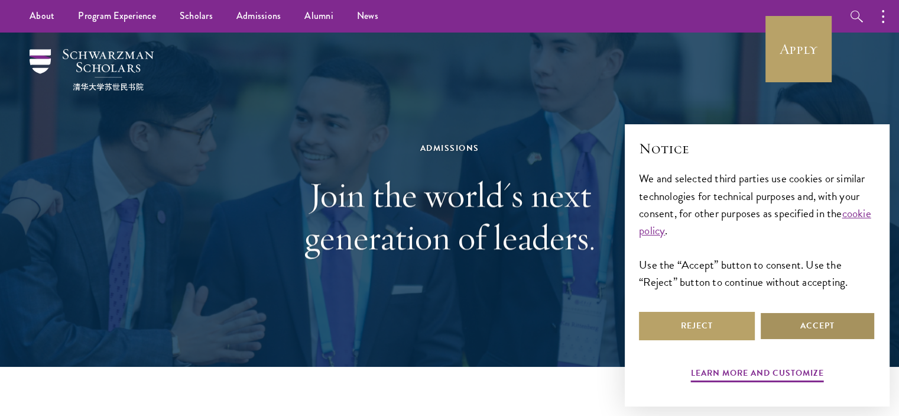
click at [809, 328] on button "Accept" at bounding box center [818, 326] width 116 height 28
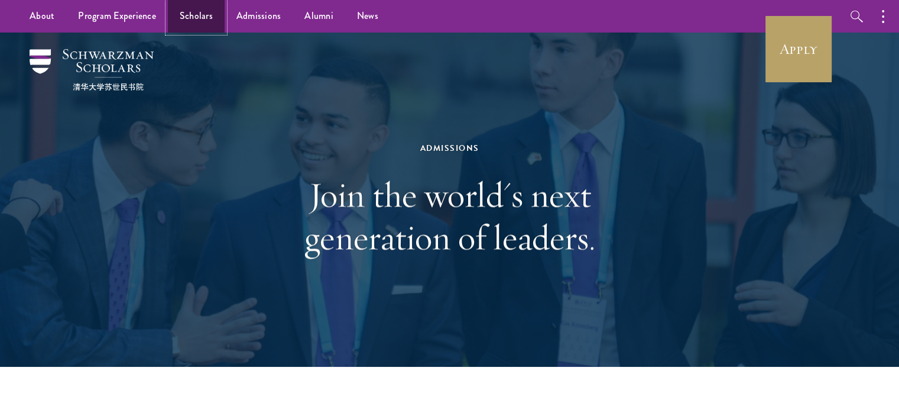
click at [189, 14] on link "Scholars" at bounding box center [196, 16] width 57 height 33
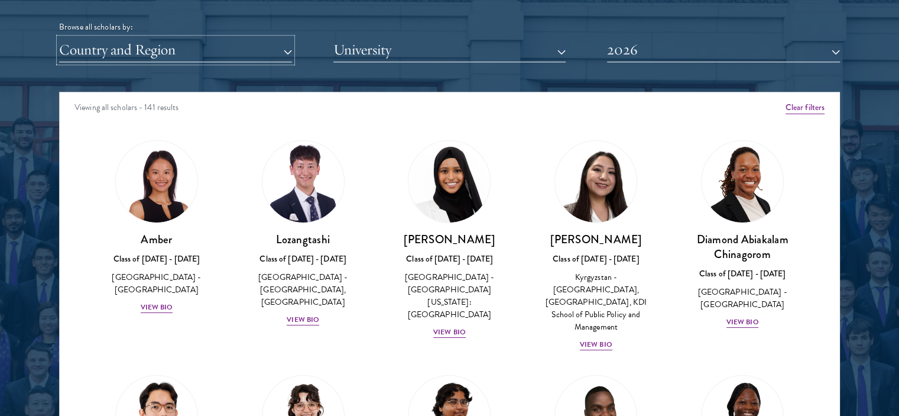
click at [283, 43] on button "Country and Region" at bounding box center [175, 50] width 233 height 24
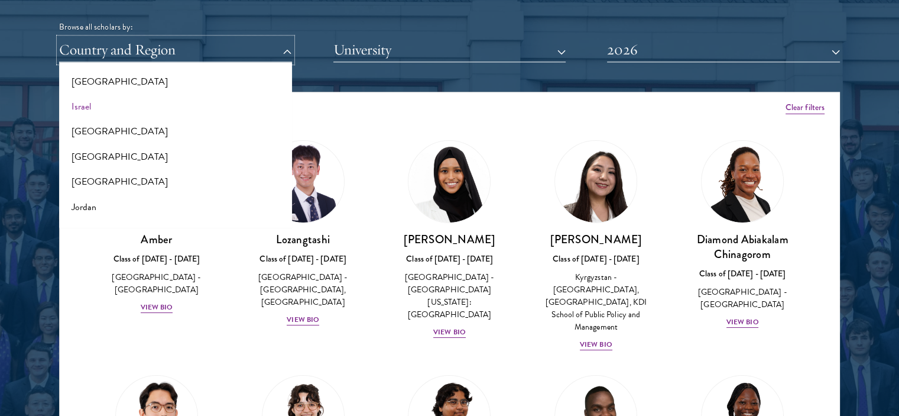
scroll to position [946, 0]
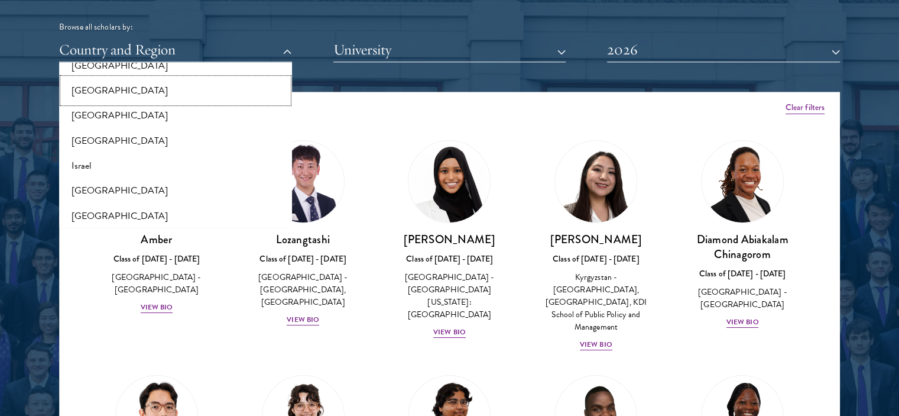
click at [111, 90] on button "[GEOGRAPHIC_DATA]" at bounding box center [176, 90] width 226 height 25
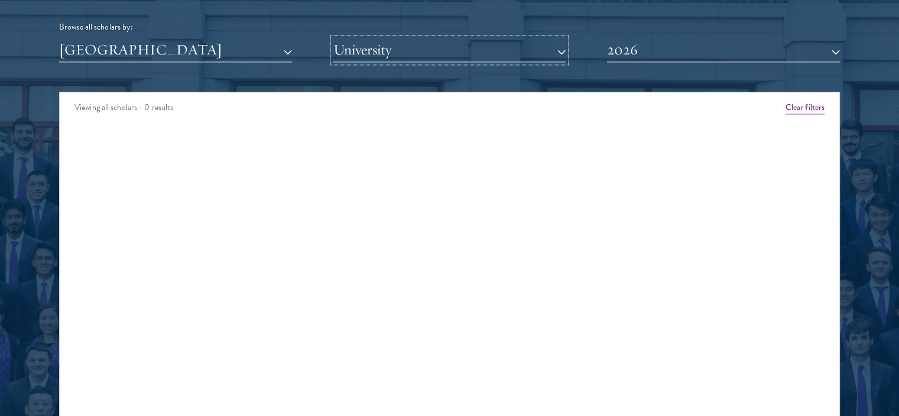
click at [564, 57] on button "University" at bounding box center [449, 50] width 233 height 24
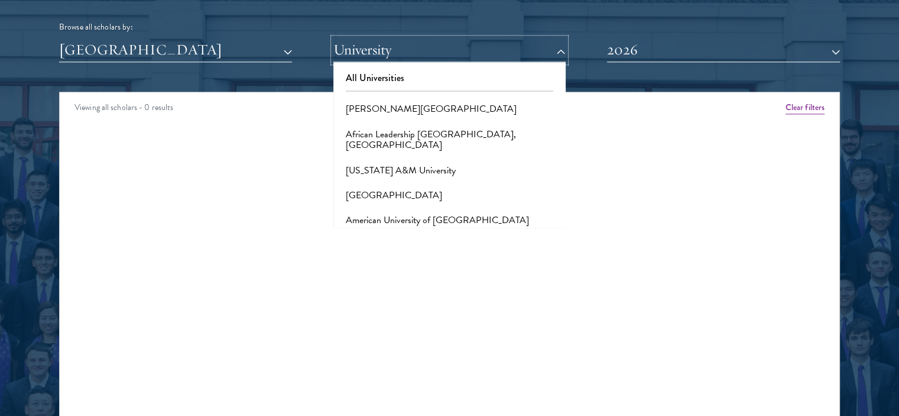
click at [558, 45] on button "University" at bounding box center [449, 50] width 233 height 24
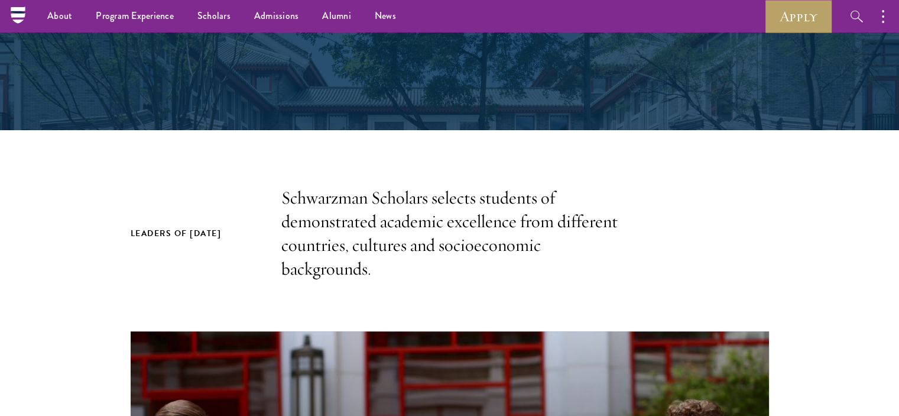
scroll to position [177, 0]
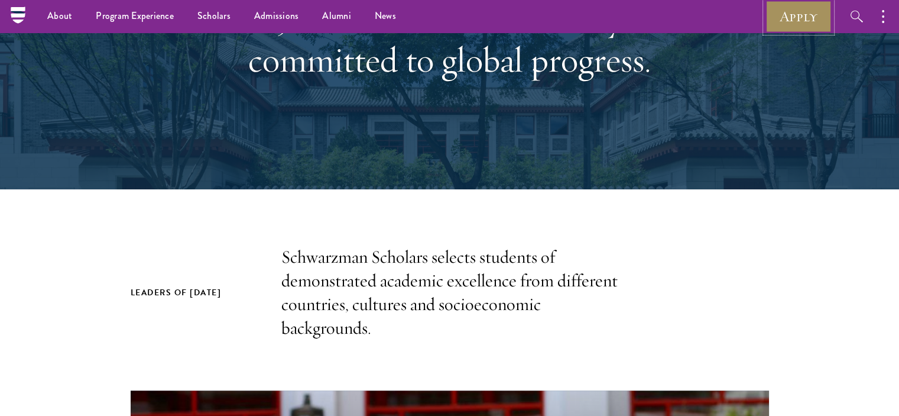
click at [793, 18] on link "Apply" at bounding box center [799, 16] width 66 height 33
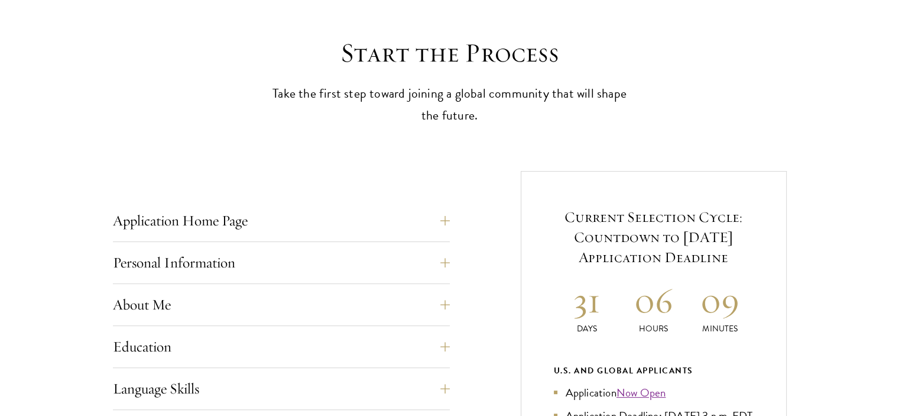
scroll to position [355, 0]
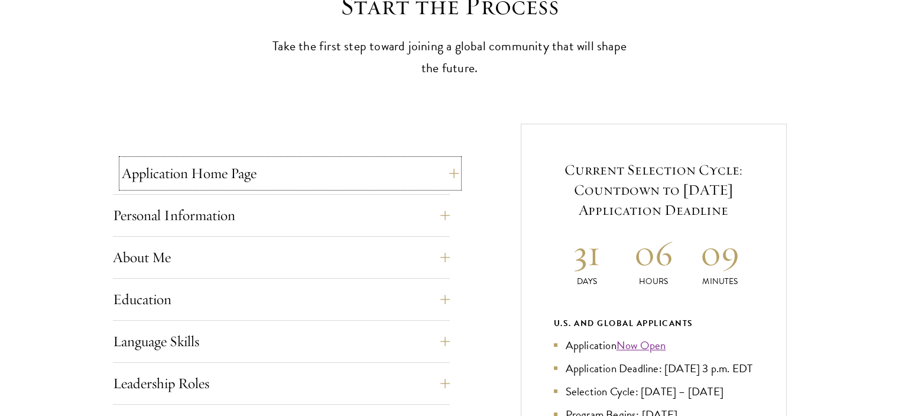
click at [436, 174] on button "Application Home Page" at bounding box center [290, 173] width 337 height 28
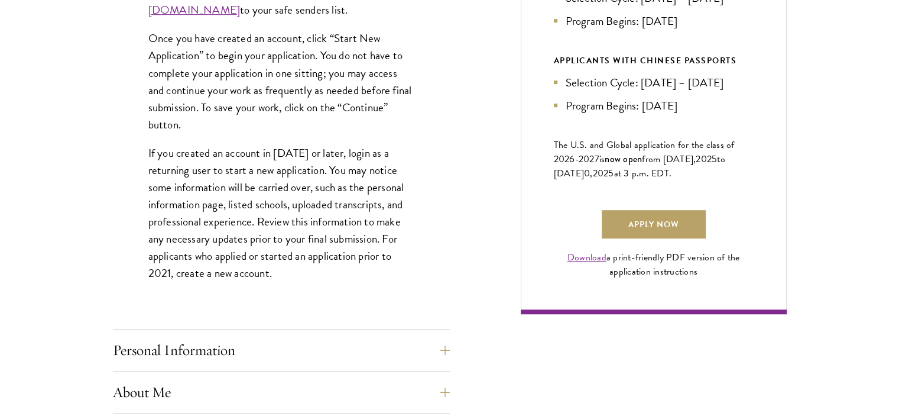
scroll to position [769, 0]
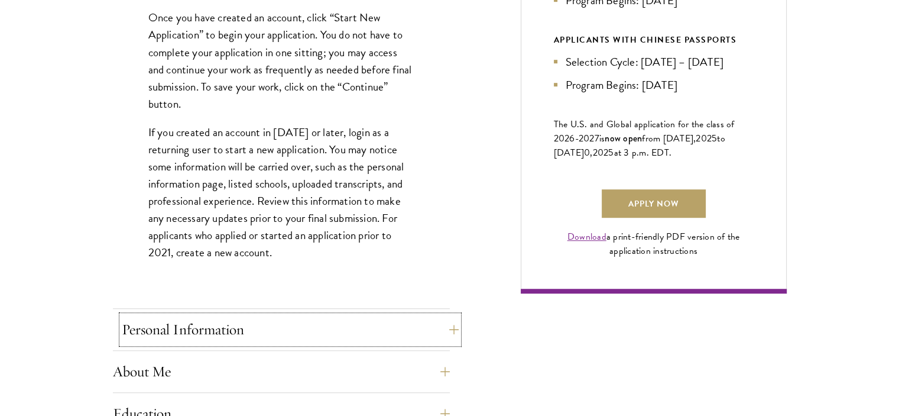
click at [438, 333] on button "Personal Information" at bounding box center [290, 329] width 337 height 28
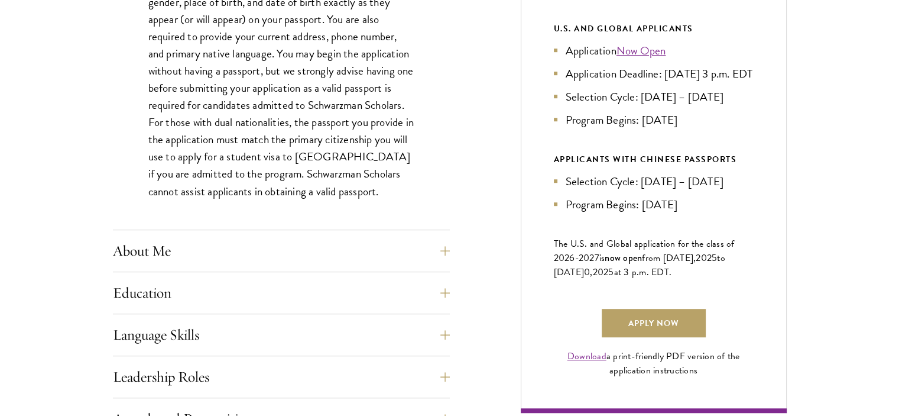
scroll to position [650, 0]
click at [439, 254] on button "About Me" at bounding box center [290, 249] width 337 height 28
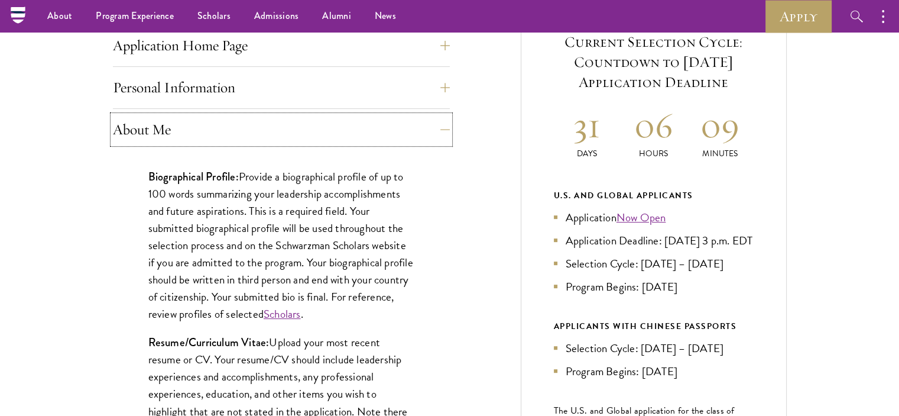
scroll to position [473, 0]
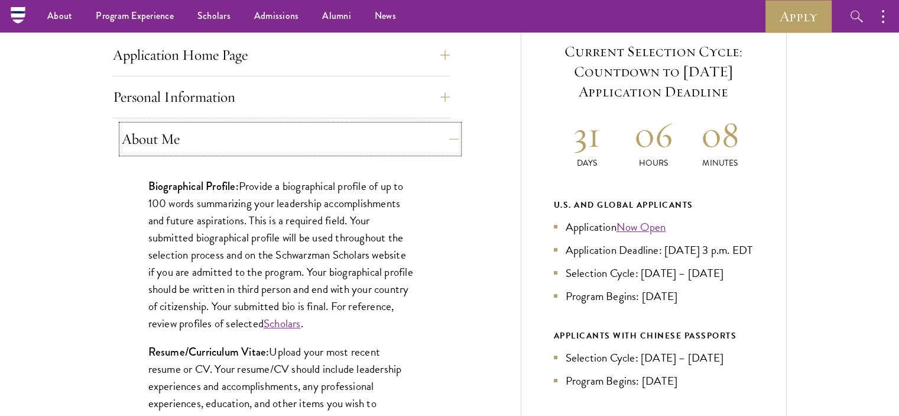
click at [419, 139] on button "About Me" at bounding box center [290, 139] width 337 height 28
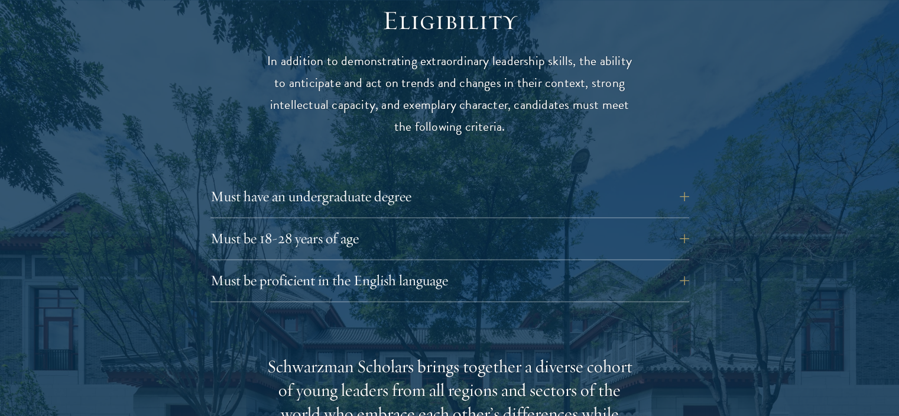
scroll to position [1596, 0]
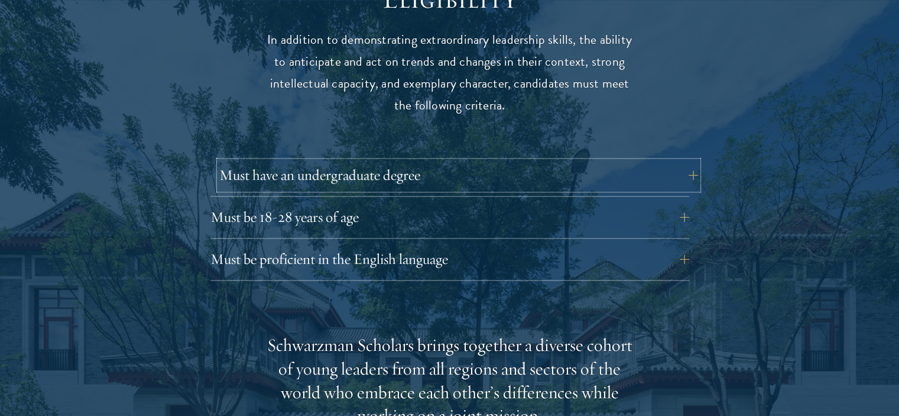
click at [683, 161] on button "Must have an undergraduate degree" at bounding box center [458, 175] width 479 height 28
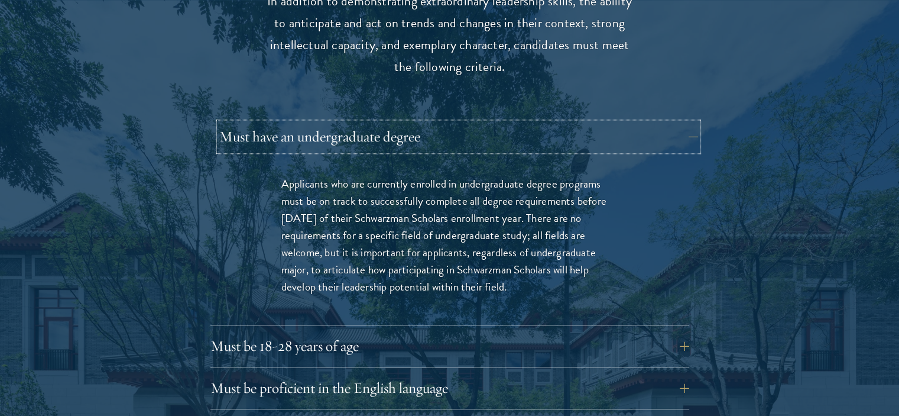
scroll to position [1655, 0]
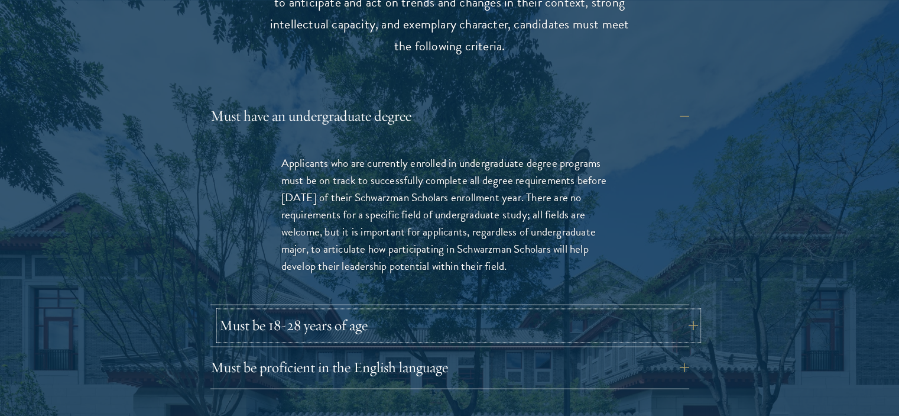
click at [677, 311] on button "Must be 18-28 years of age" at bounding box center [458, 325] width 479 height 28
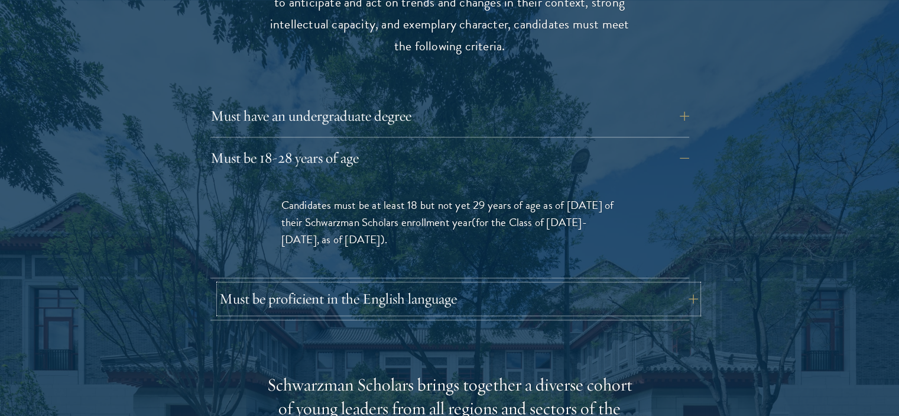
click at [668, 284] on button "Must be proficient in the English language" at bounding box center [458, 298] width 479 height 28
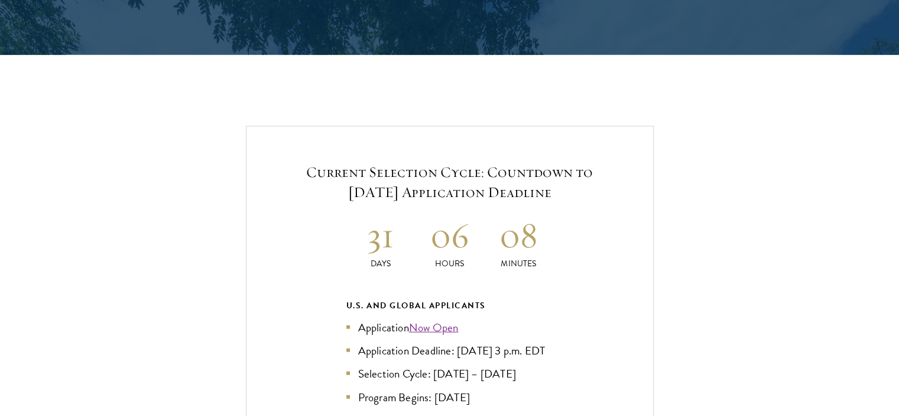
scroll to position [2956, 0]
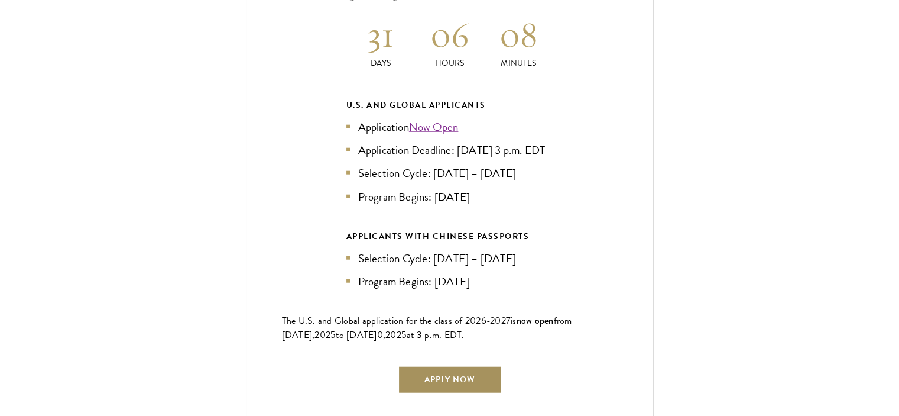
click at [459, 365] on link "Apply Now" at bounding box center [450, 379] width 104 height 28
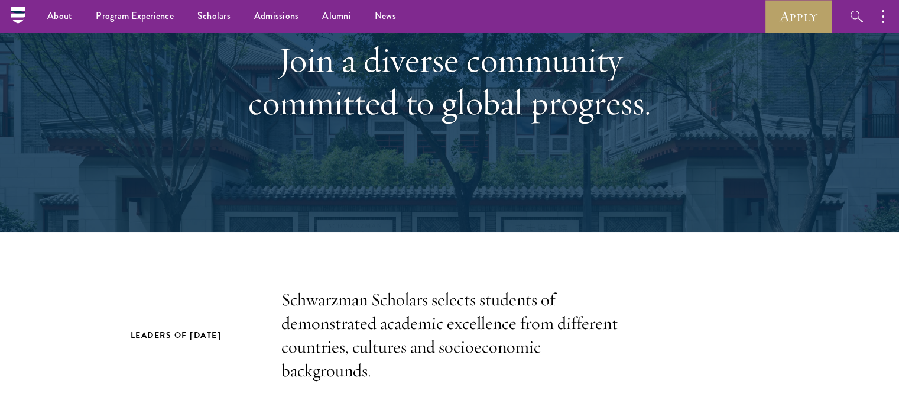
scroll to position [177, 0]
